Goal: Task Accomplishment & Management: Manage account settings

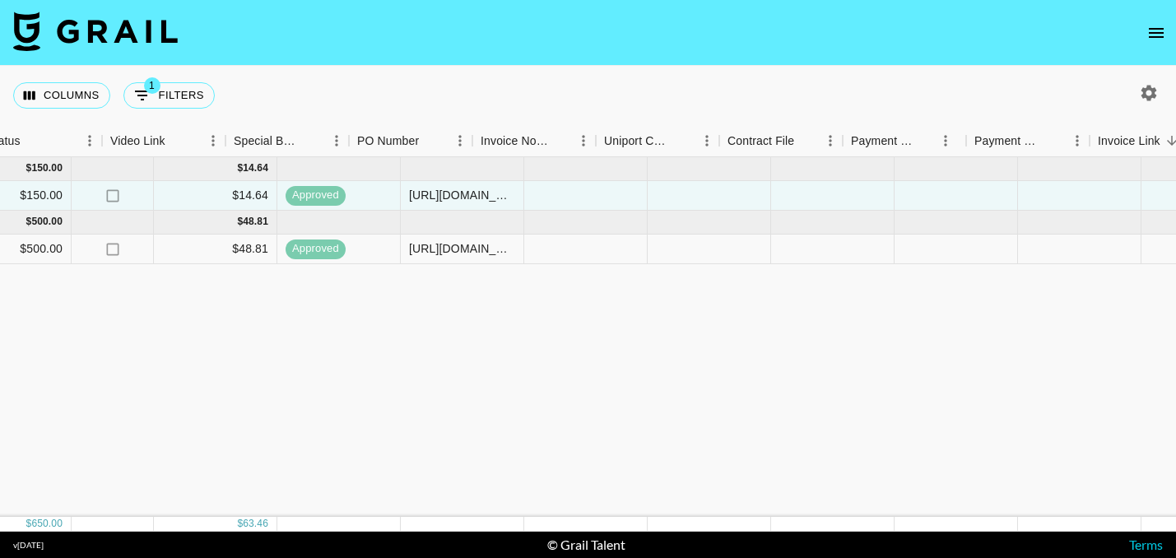
scroll to position [0, 1557]
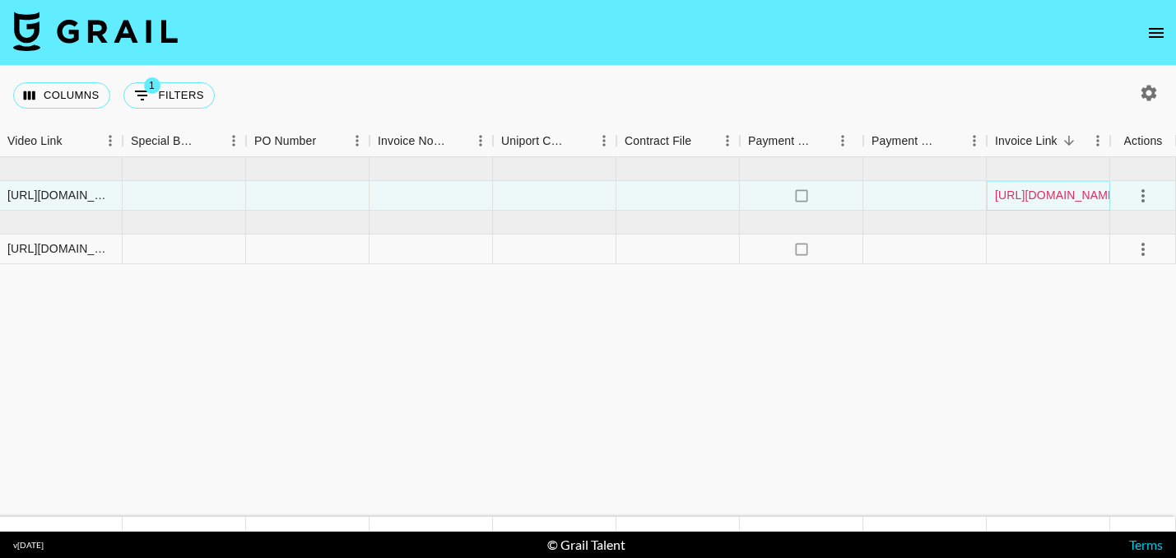
click at [1012, 198] on link "https://in.xero.com/NkZdGeYUpc8fejyF2hqJDBzqHMMf0kX8j51IWcvp" at bounding box center [1057, 195] width 124 height 16
click at [1030, 247] on div at bounding box center [1048, 250] width 123 height 30
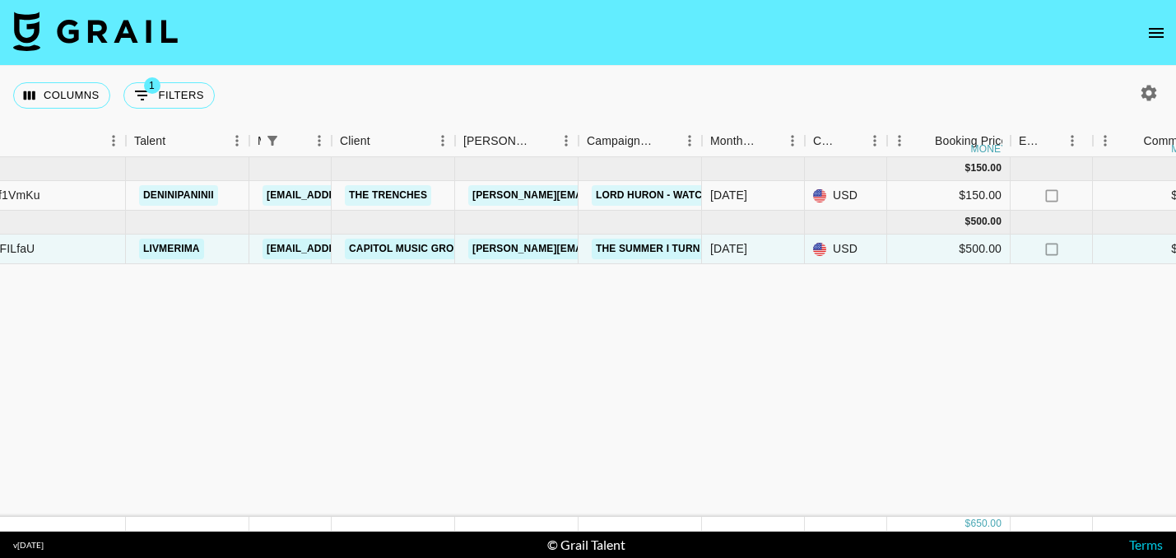
scroll to position [0, 215]
click at [534, 250] on link "[PERSON_NAME][EMAIL_ADDRESS][DOMAIN_NAME]" at bounding box center [603, 249] width 268 height 21
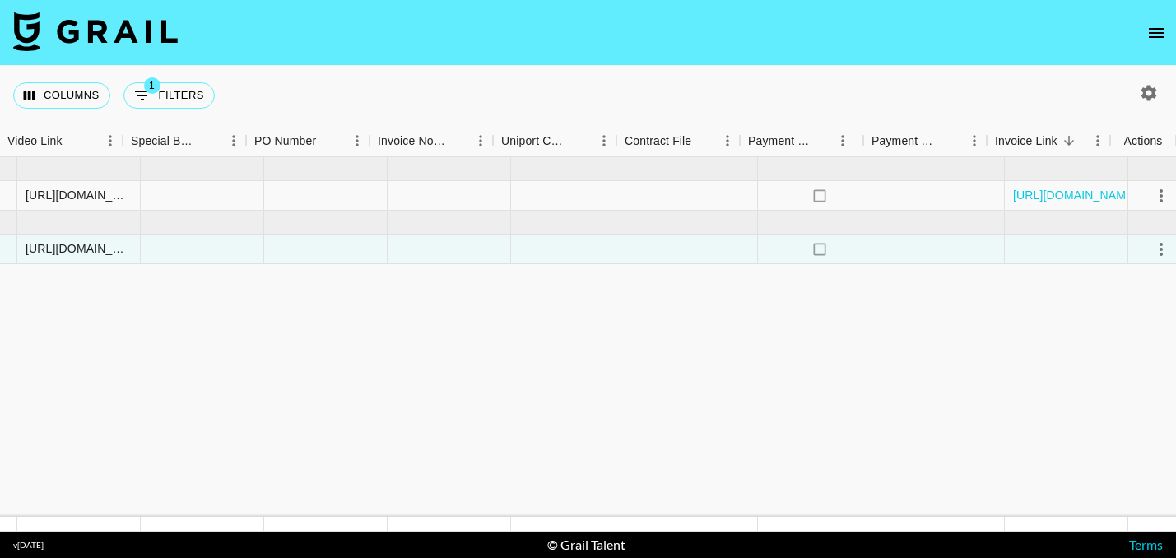
scroll to position [0, 1557]
click at [1141, 245] on icon "select merge strategy" at bounding box center [1144, 250] width 20 height 20
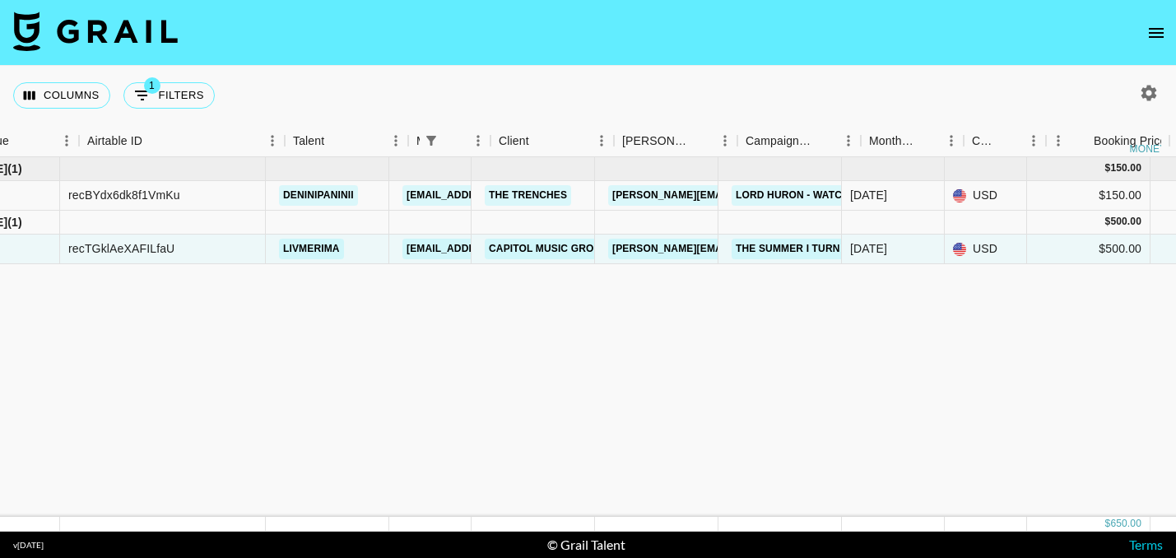
scroll to position [0, 57]
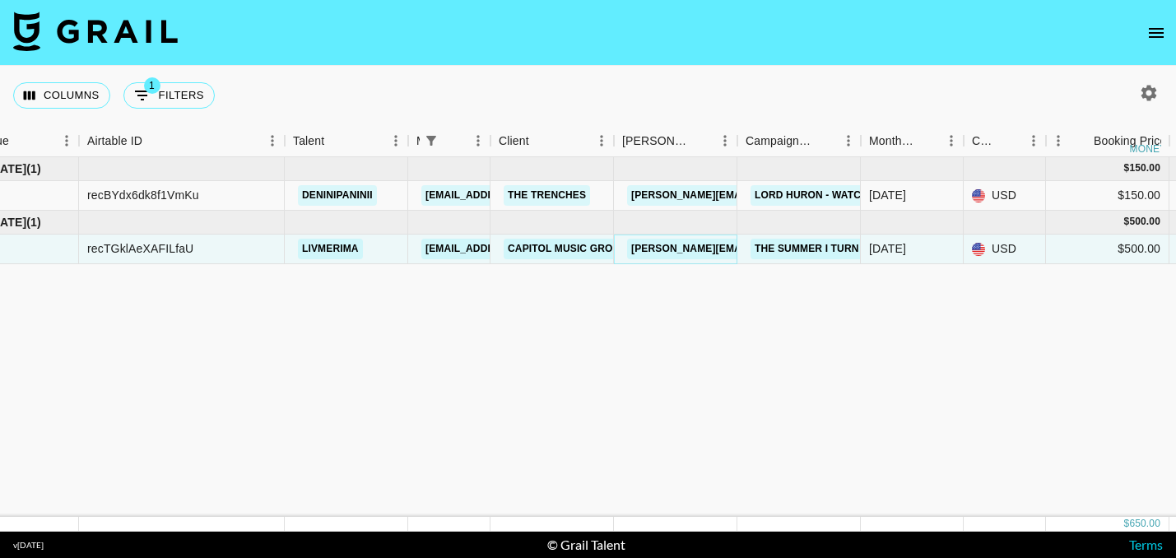
click at [656, 250] on link "[PERSON_NAME][EMAIL_ADDRESS][DOMAIN_NAME]" at bounding box center [761, 249] width 268 height 21
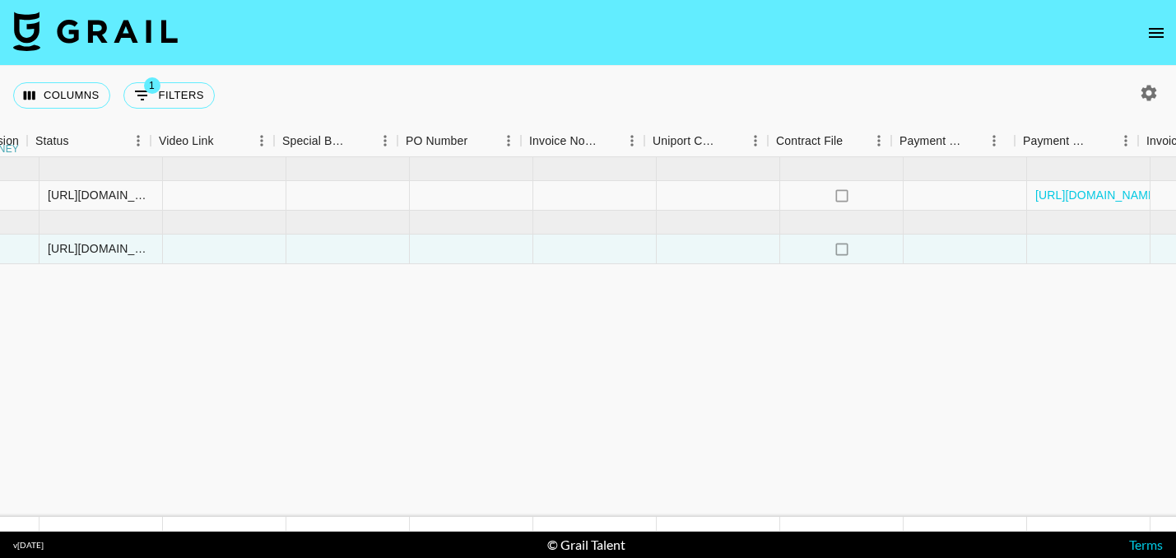
scroll to position [0, 1557]
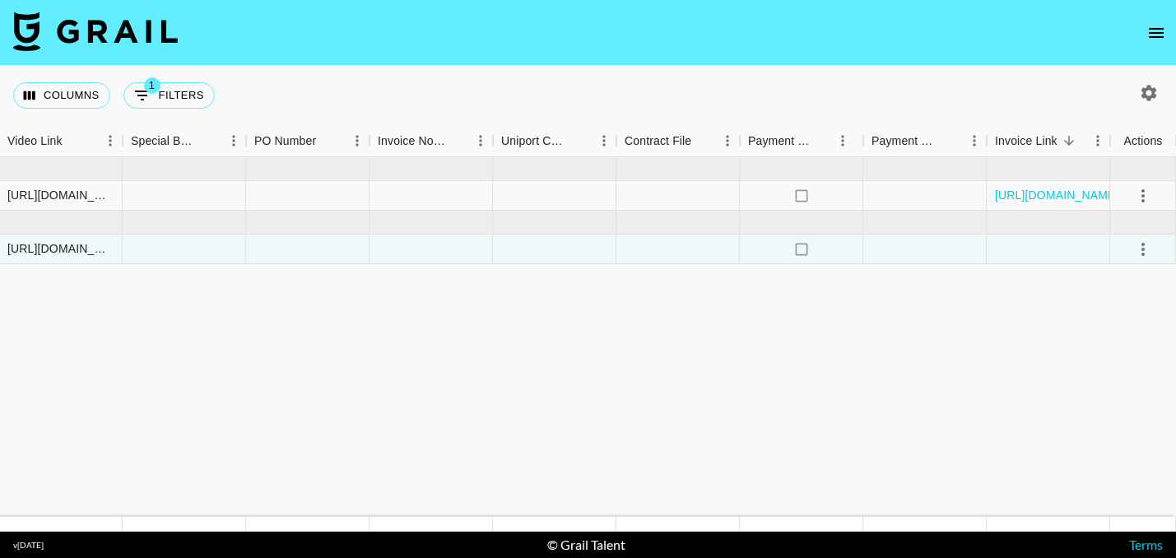
click at [1041, 189] on link "https://in.xero.com/NkZdGeYUpc8fejyF2hqJDBzqHMMf0kX8j51IWcvp" at bounding box center [1057, 195] width 124 height 16
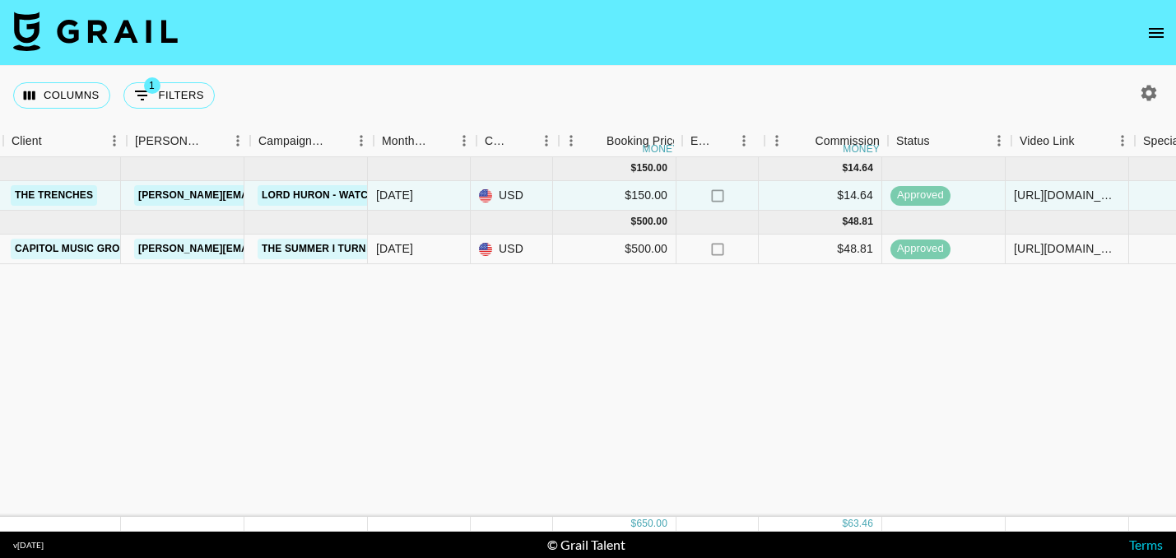
scroll to position [0, 542]
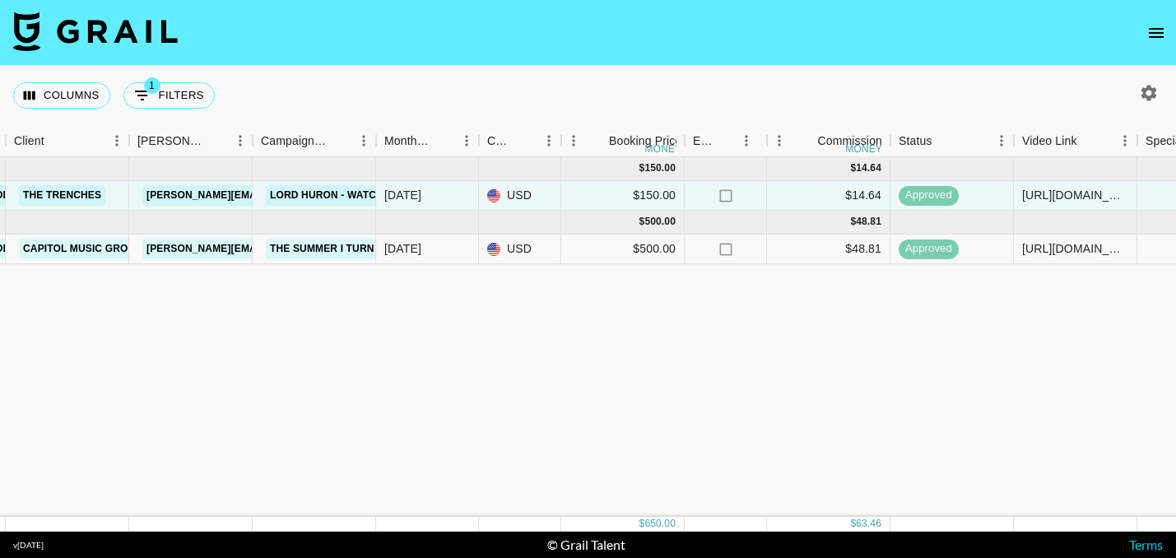
click at [556, 352] on div "Jul '25 ( 1 ) $ 150.00 $ 14.64 recBYdx6dk8f1VmKu deninipaninii mady.cuellar@gra…" at bounding box center [824, 337] width 2733 height 360
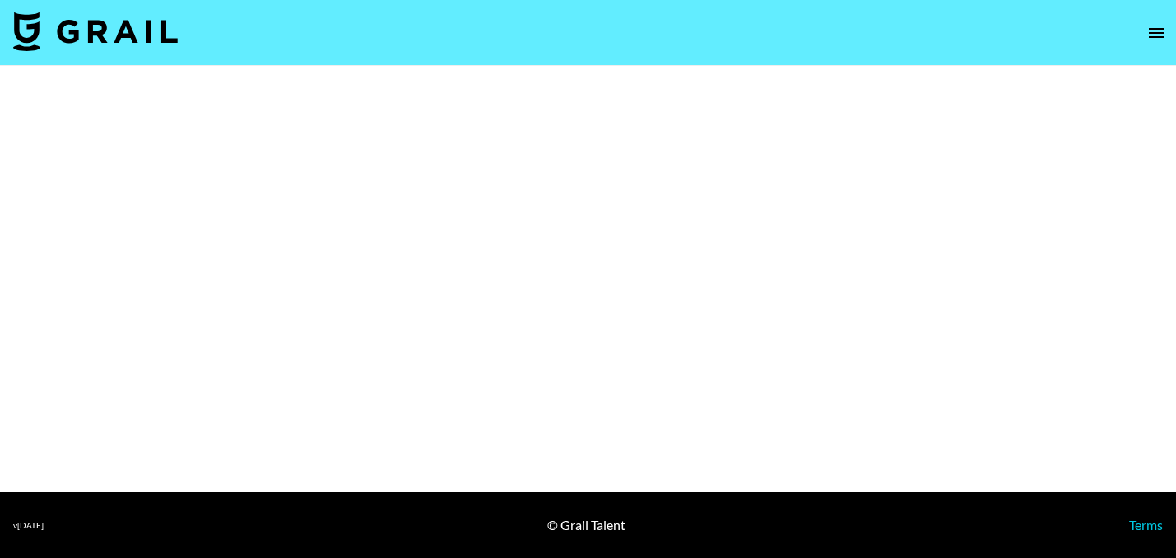
select select "Multi"
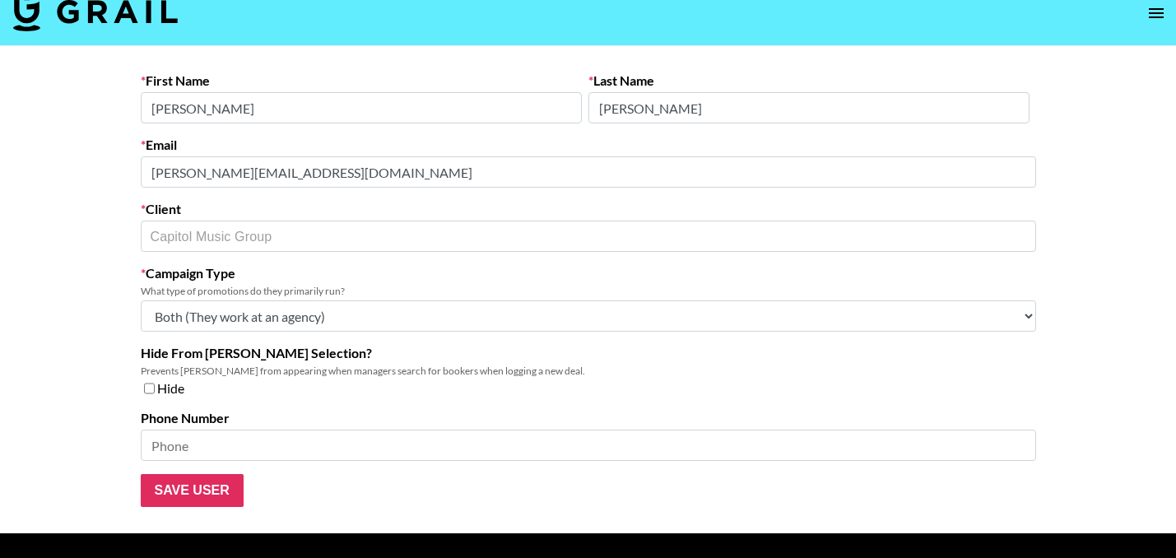
scroll to position [10, 0]
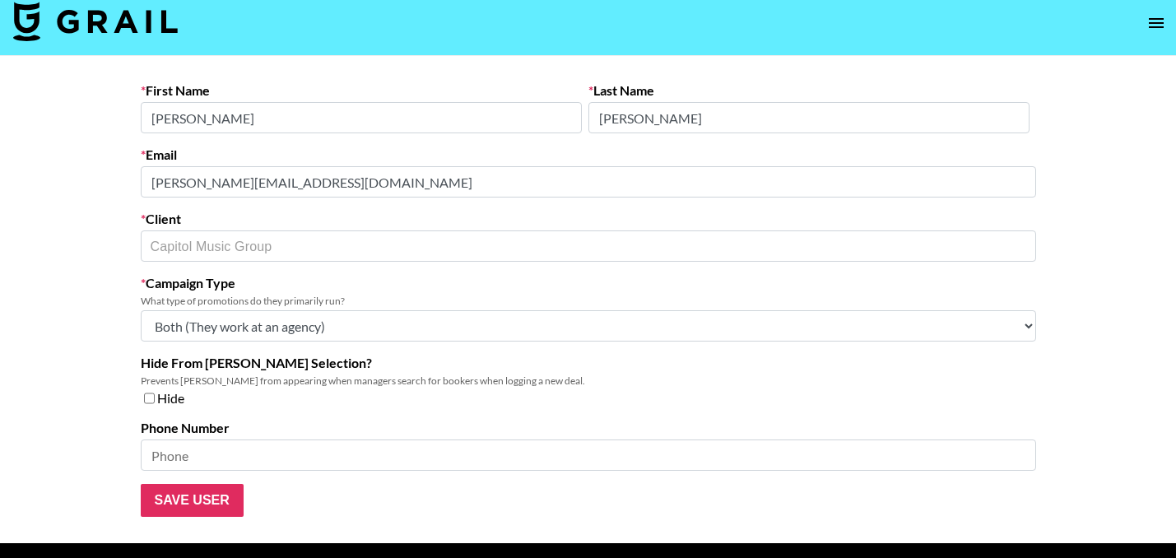
click at [350, 209] on form "First Name Hannah Last Name Ferrell Email hannah.ferrell@umusic.com Client Capi…" at bounding box center [589, 299] width 896 height 435
click at [97, 172] on main "First Name Hannah Last Name Ferrell Email hannah.ferrell@umusic.com Client Capi…" at bounding box center [588, 299] width 1176 height 487
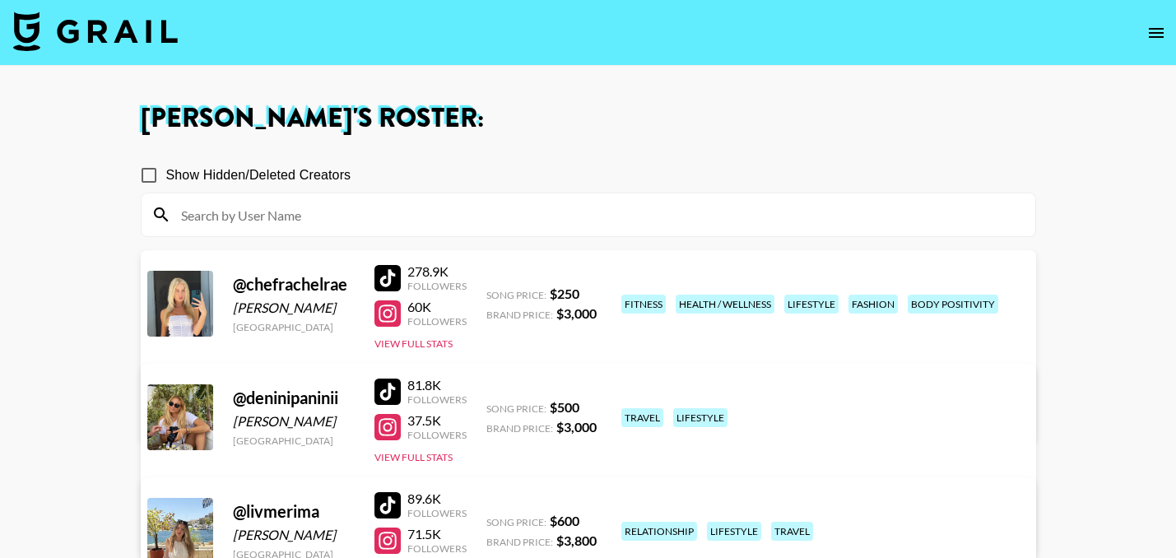
scroll to position [361, 0]
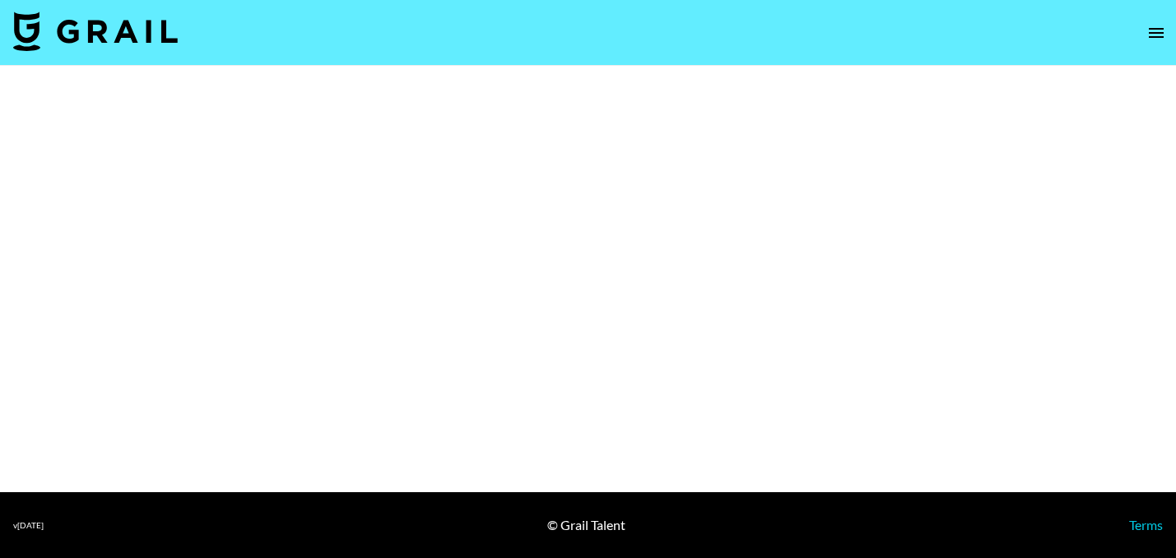
select select "Multi"
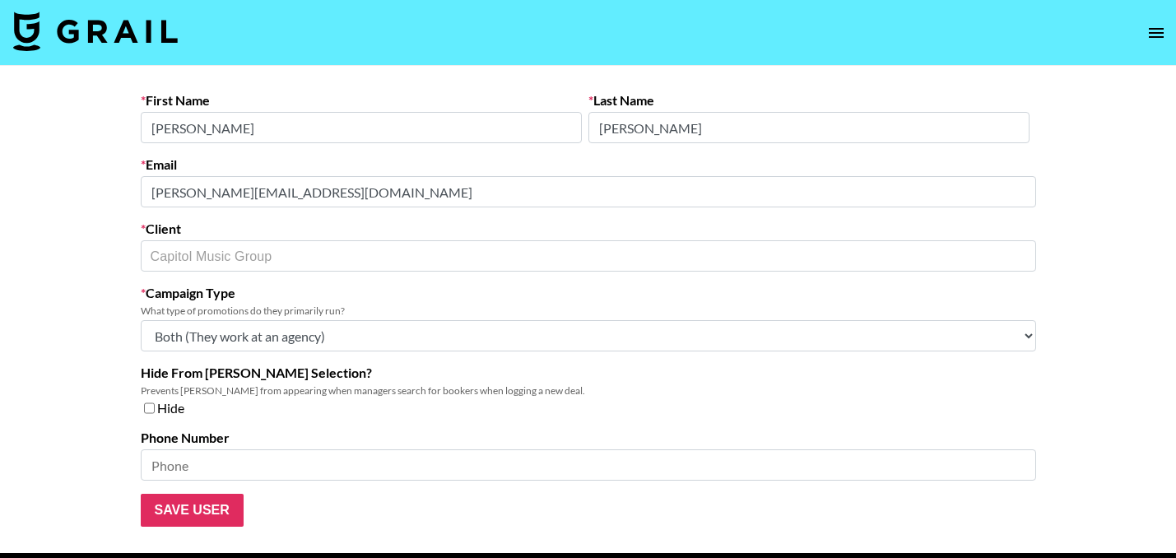
scroll to position [18, 0]
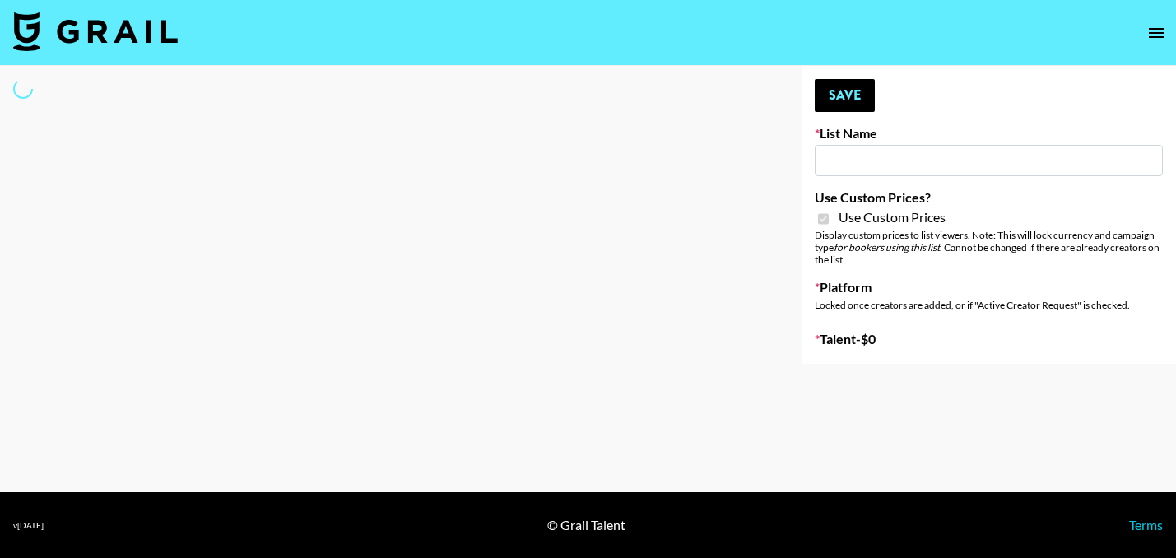
type input "Hume IG (19th Aug)"
checkbox input "true"
select select "Brand"
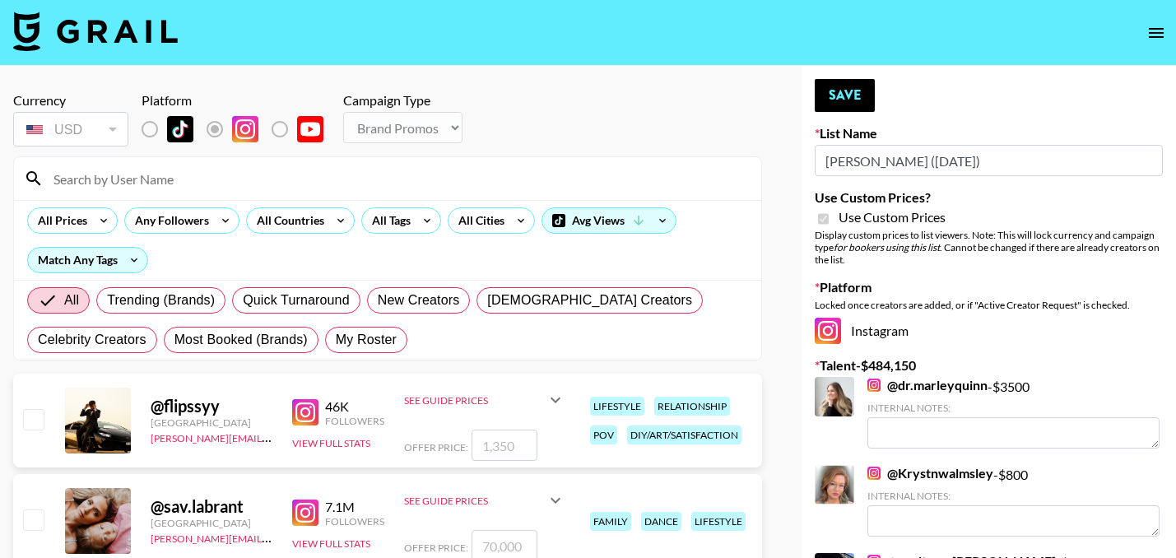
click at [346, 186] on input at bounding box center [398, 178] width 708 height 26
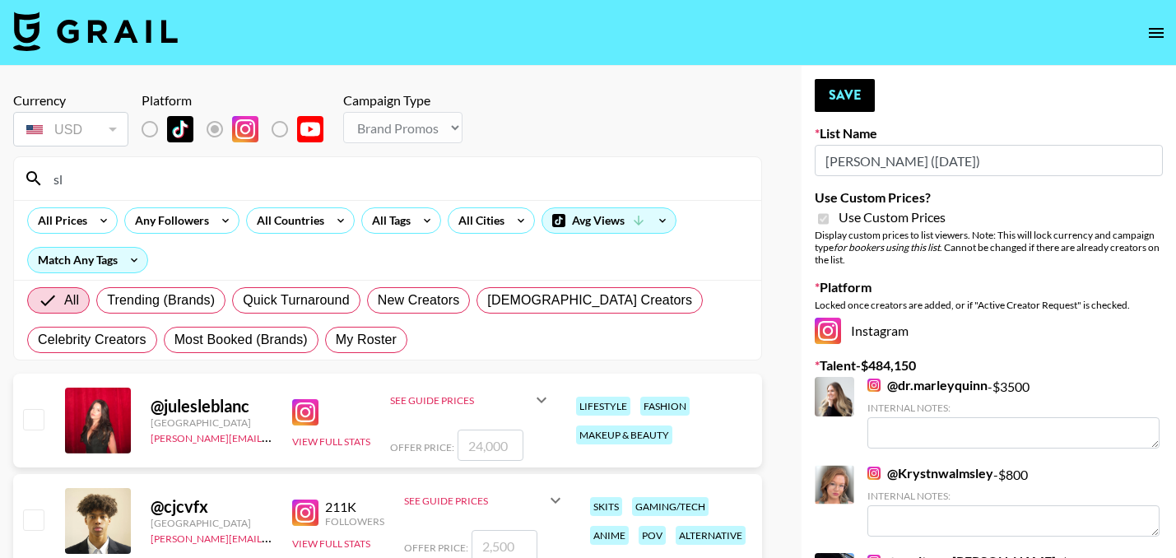
type input "s"
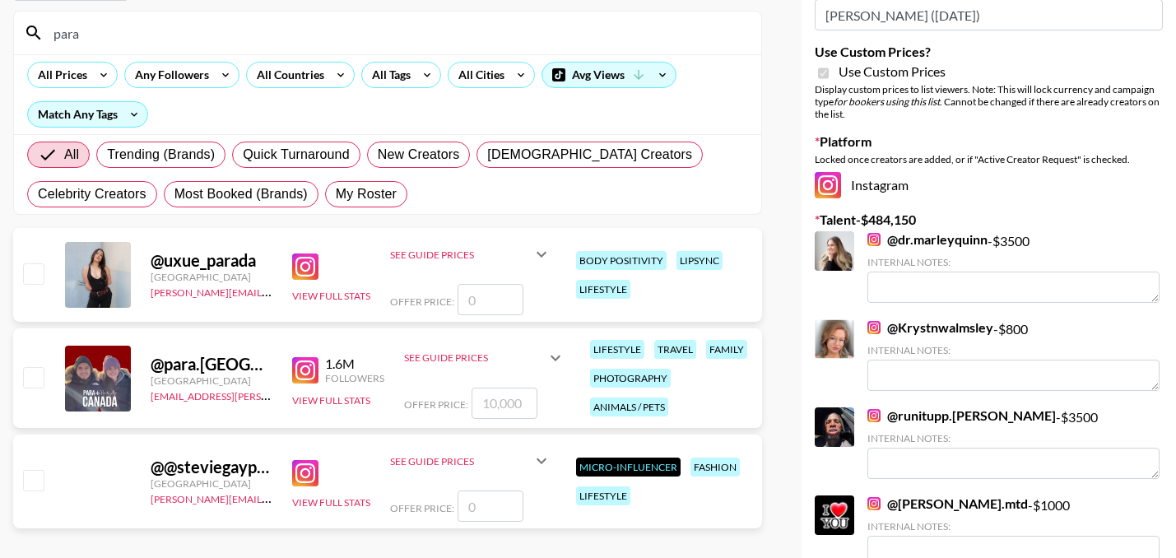
scroll to position [179, 0]
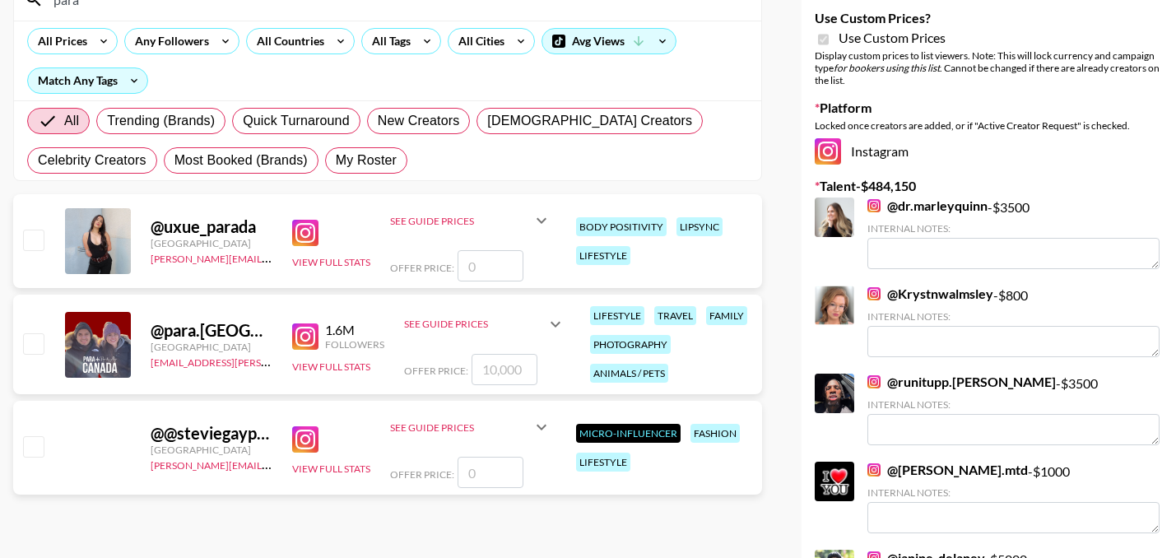
type input "para"
click at [40, 343] on input "checkbox" at bounding box center [33, 343] width 20 height 20
checkbox input "true"
click at [523, 368] on input "10000" at bounding box center [505, 369] width 66 height 31
drag, startPoint x: 523, startPoint y: 368, endPoint x: 437, endPoint y: 367, distance: 85.6
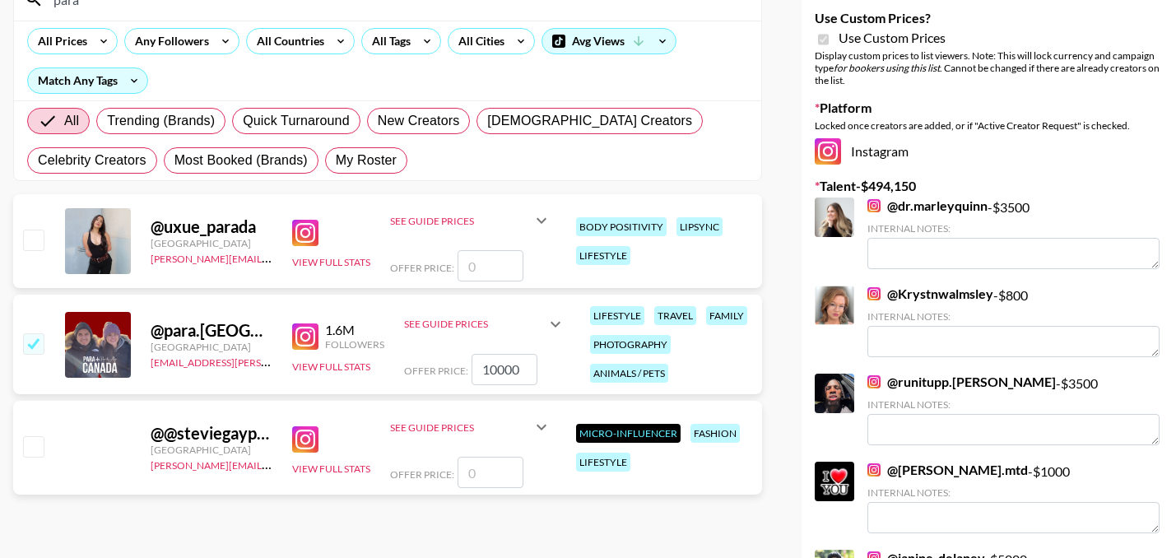
click at [437, 367] on div "Offer Price: 10000" at bounding box center [484, 369] width 161 height 31
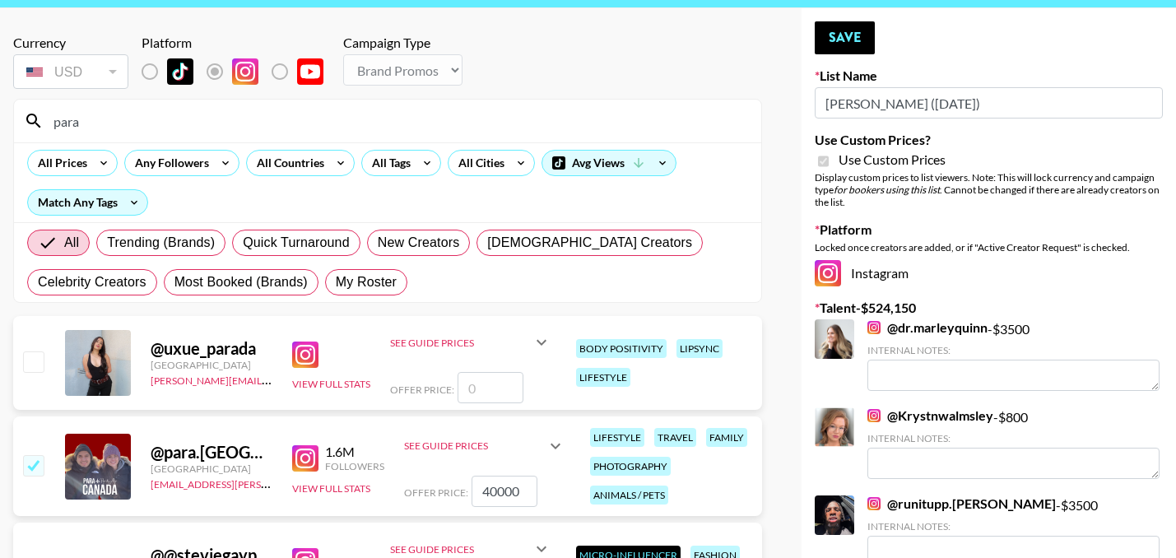
scroll to position [0, 0]
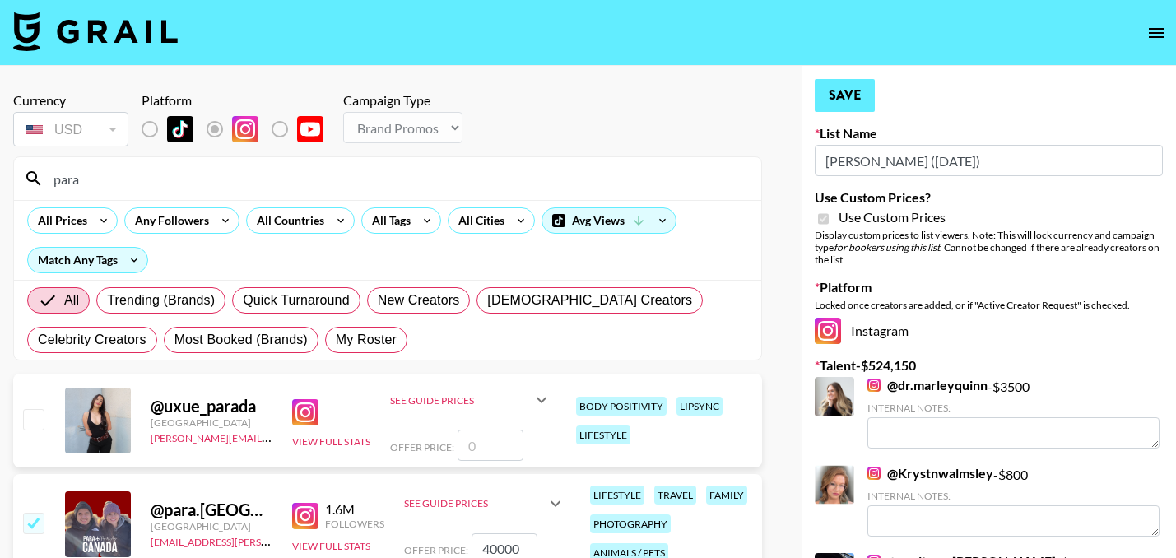
type input "40000"
click at [847, 93] on button "Save" at bounding box center [845, 95] width 60 height 33
